Goal: Task Accomplishment & Management: Manage account settings

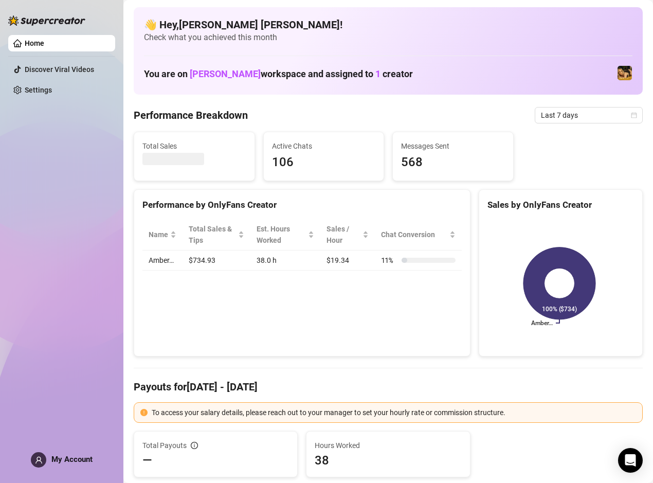
click at [62, 455] on span "My Account" at bounding box center [71, 459] width 41 height 9
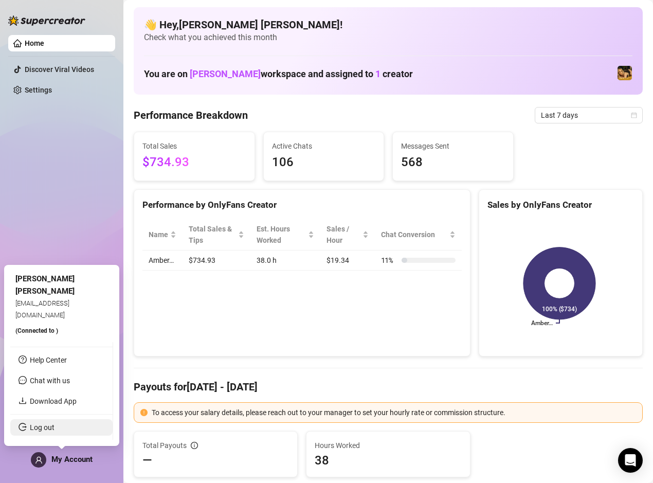
click at [55, 424] on link "Log out" at bounding box center [42, 427] width 25 height 8
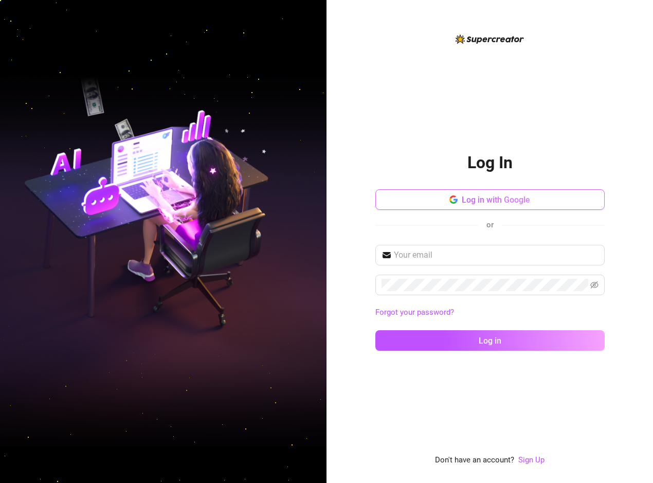
click at [485, 195] on span "Log in with Google" at bounding box center [496, 200] width 68 height 10
